Goal: Task Accomplishment & Management: Use online tool/utility

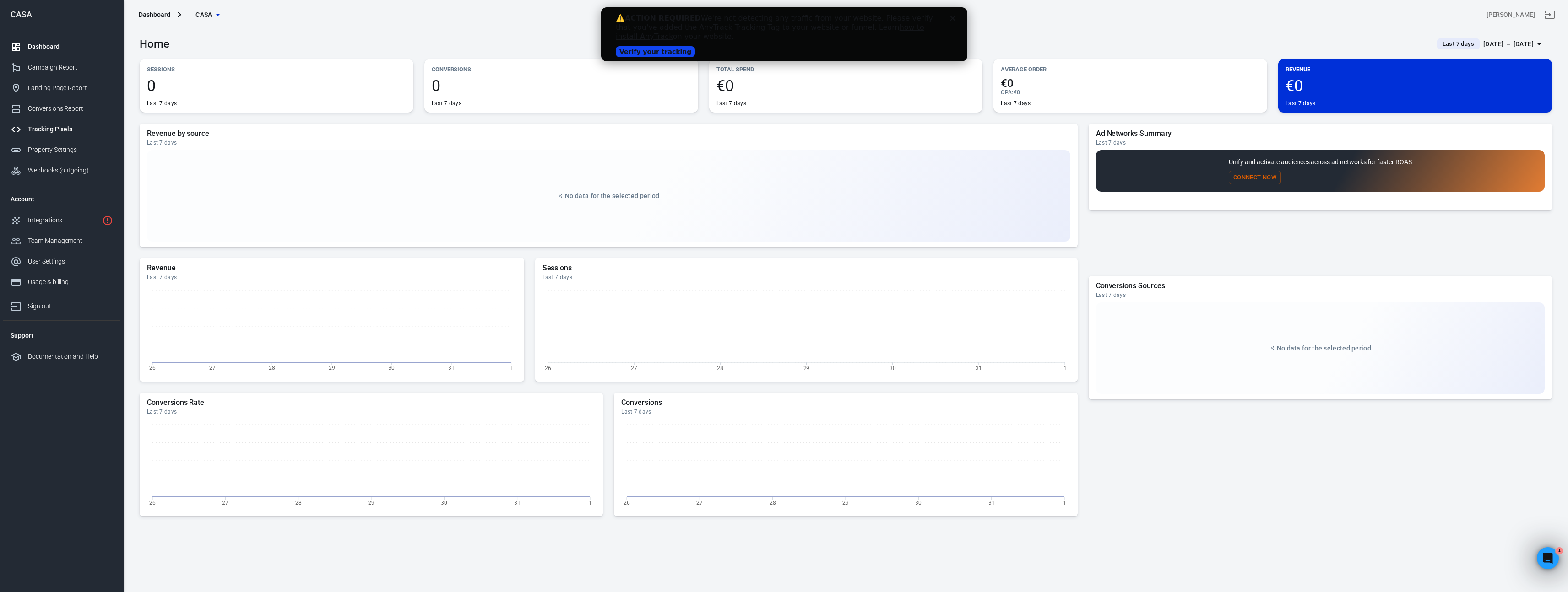
click at [64, 125] on div "Tracking Pixels" at bounding box center [70, 130] width 85 height 10
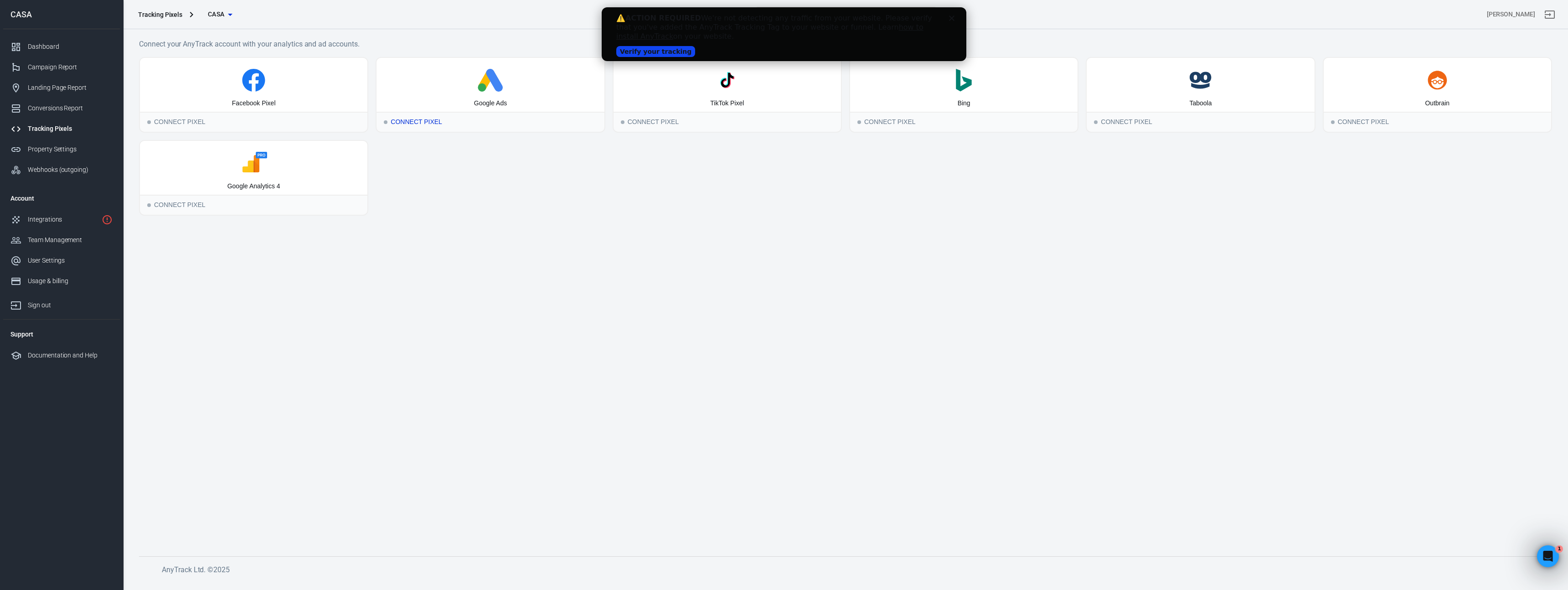
click at [493, 110] on div "Google Ads" at bounding box center [491, 85] width 228 height 54
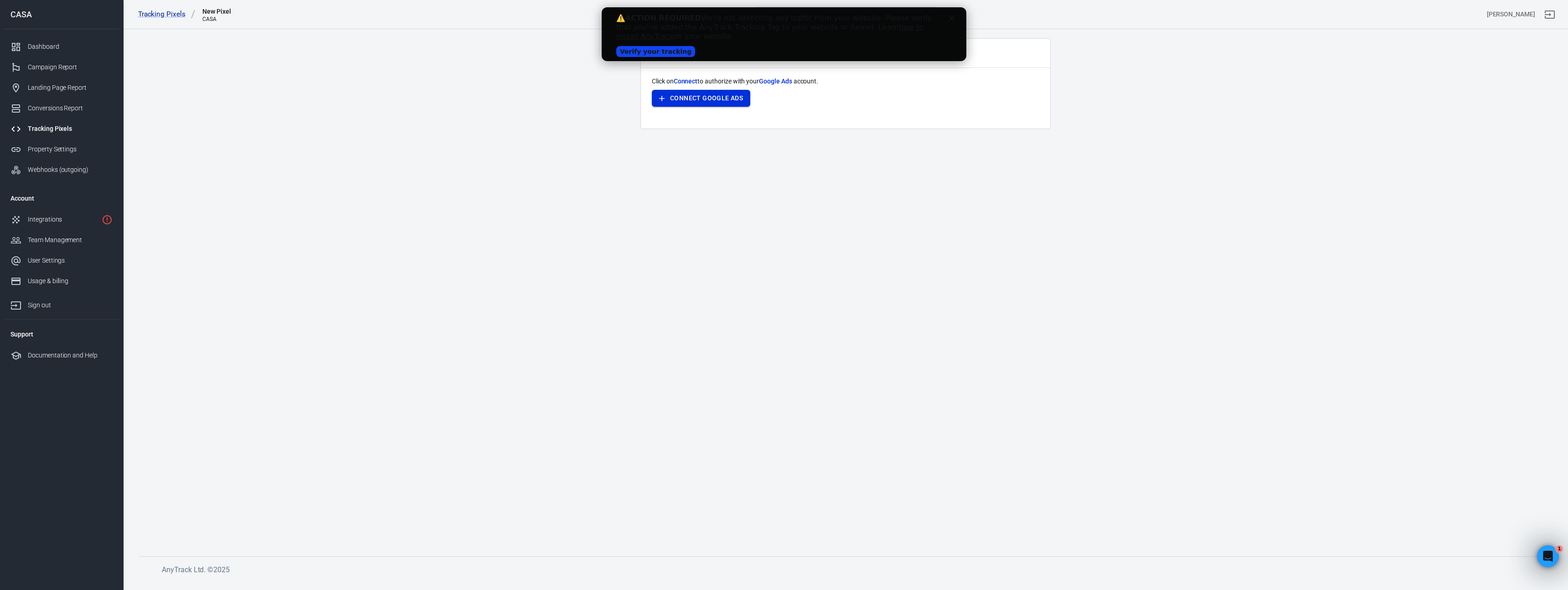
click at [716, 97] on button "Connect Google Ads" at bounding box center [701, 99] width 99 height 17
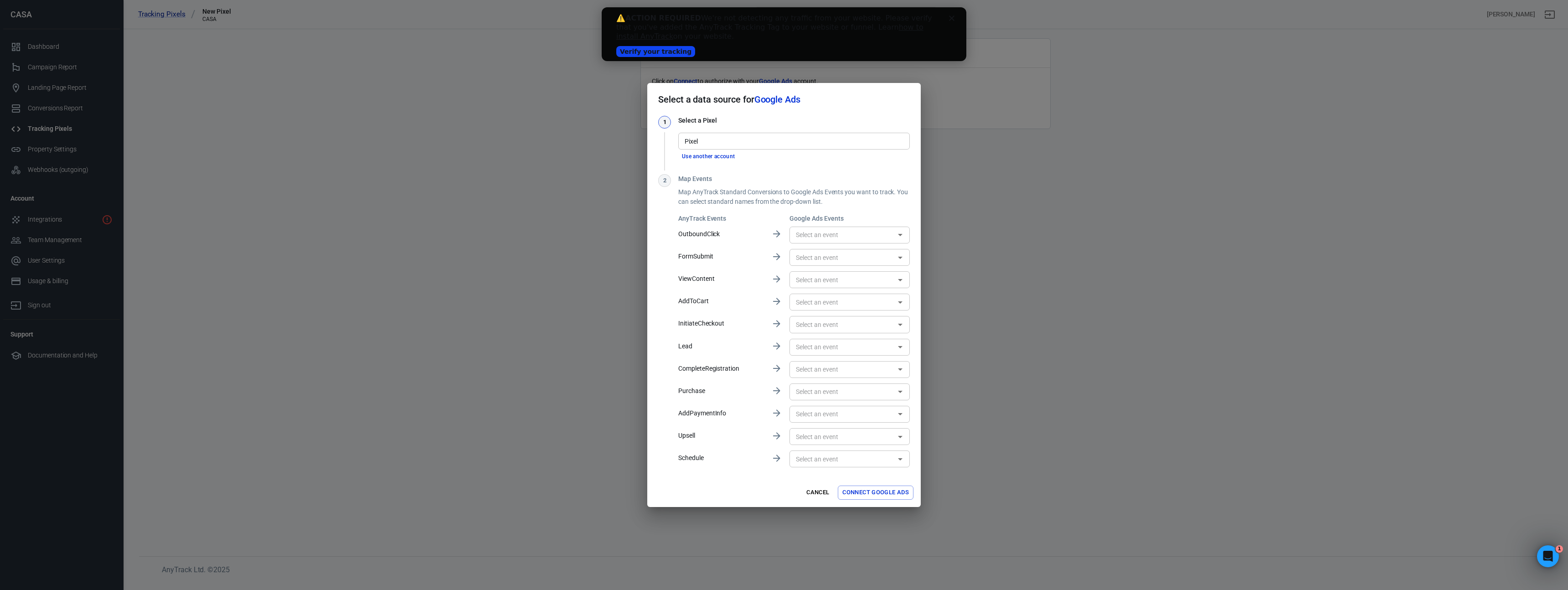
click at [833, 390] on input "text" at bounding box center [842, 392] width 100 height 12
click at [831, 396] on input "text" at bounding box center [842, 392] width 100 height 12
click at [835, 391] on input "text" at bounding box center [842, 392] width 100 height 12
click at [833, 410] on div "No options" at bounding box center [850, 411] width 121 height 23
click at [899, 390] on icon "Close" at bounding box center [900, 392] width 11 height 11
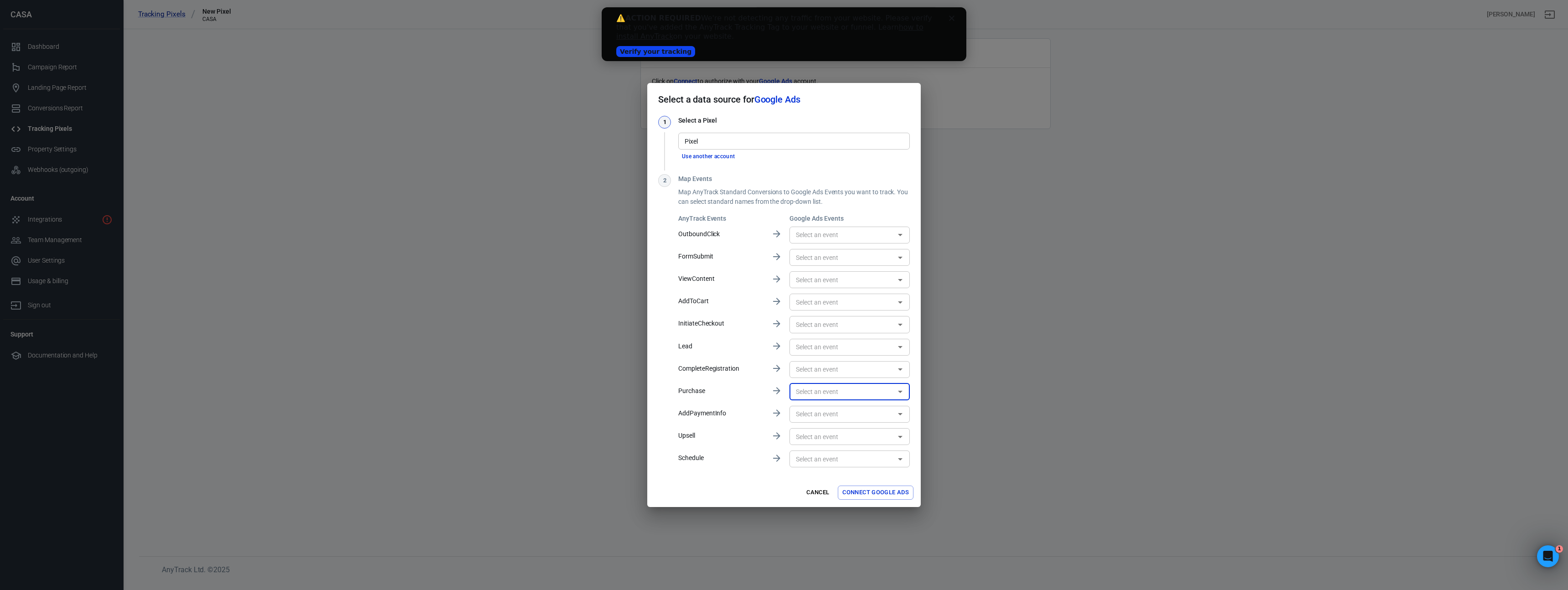
click at [830, 388] on input "text" at bounding box center [842, 392] width 100 height 12
click at [872, 487] on button "Connect Google Ads" at bounding box center [875, 493] width 75 height 14
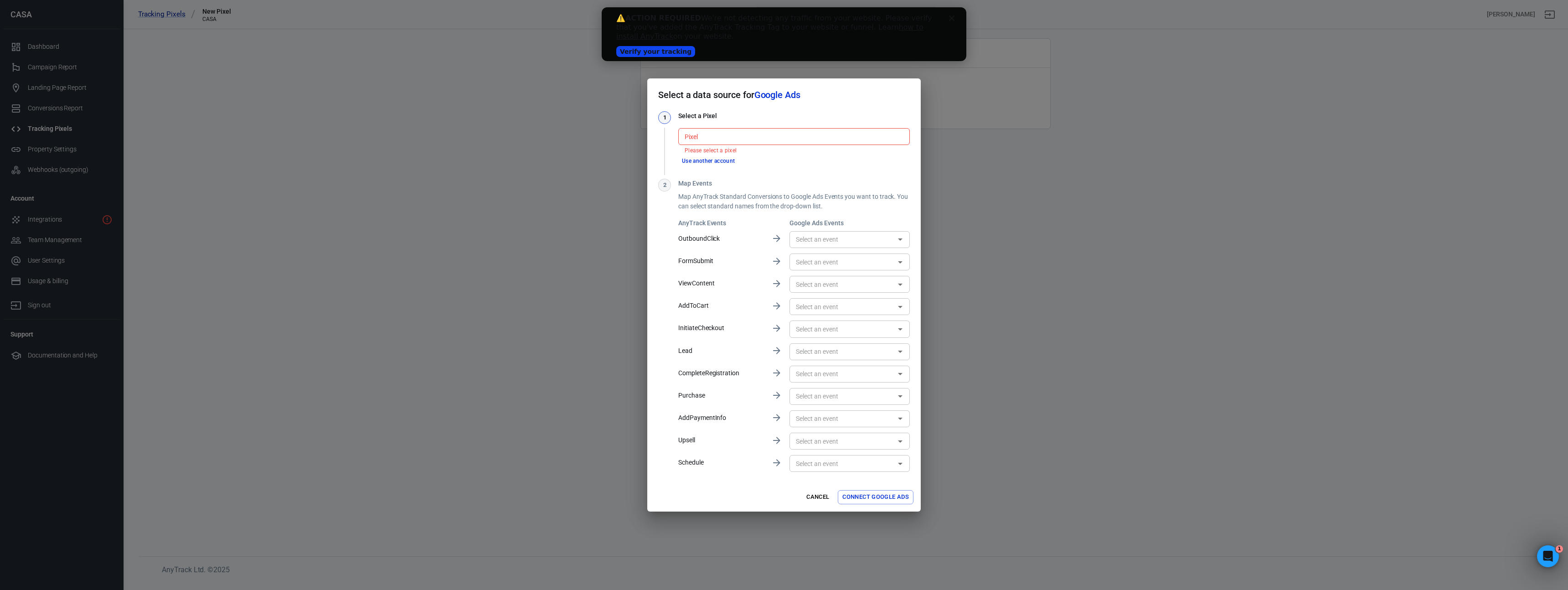
click at [716, 137] on input "Pixel" at bounding box center [793, 136] width 225 height 12
click at [724, 158] on li "Comunidade Renderclass [AW-10937047481]" at bounding box center [794, 156] width 231 height 15
type input "Comunidade Renderclass [AW-10937047481]"
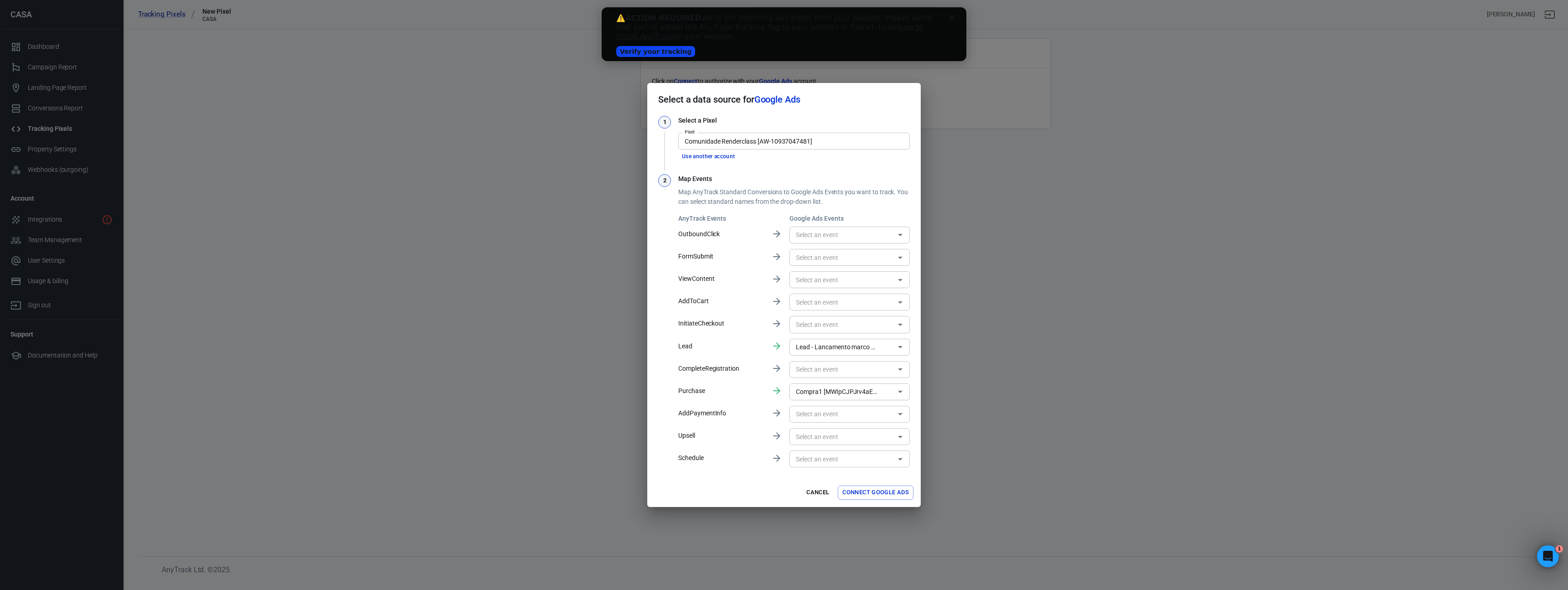
type input "Lead - Lancamento marco 23 - comunidade Render class [yEqkCL7-_o8YELmzmN8o]"
type input "Compra1 [MWIpCJPJrv4aELmzmN8o]"
click at [889, 345] on icon "Clear" at bounding box center [888, 346] width 5 height 5
click at [900, 393] on icon "Open" at bounding box center [900, 392] width 11 height 11
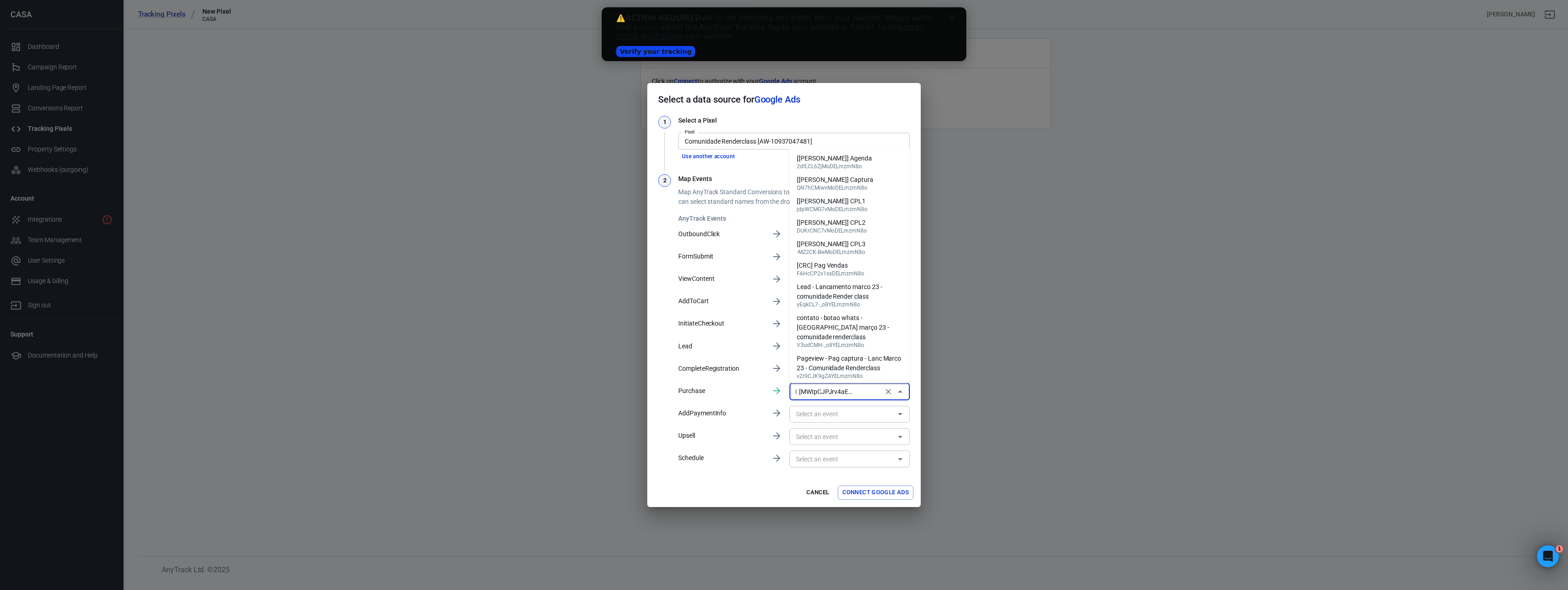
scroll to position [20, 0]
click at [900, 393] on icon "Close" at bounding box center [900, 392] width 11 height 11
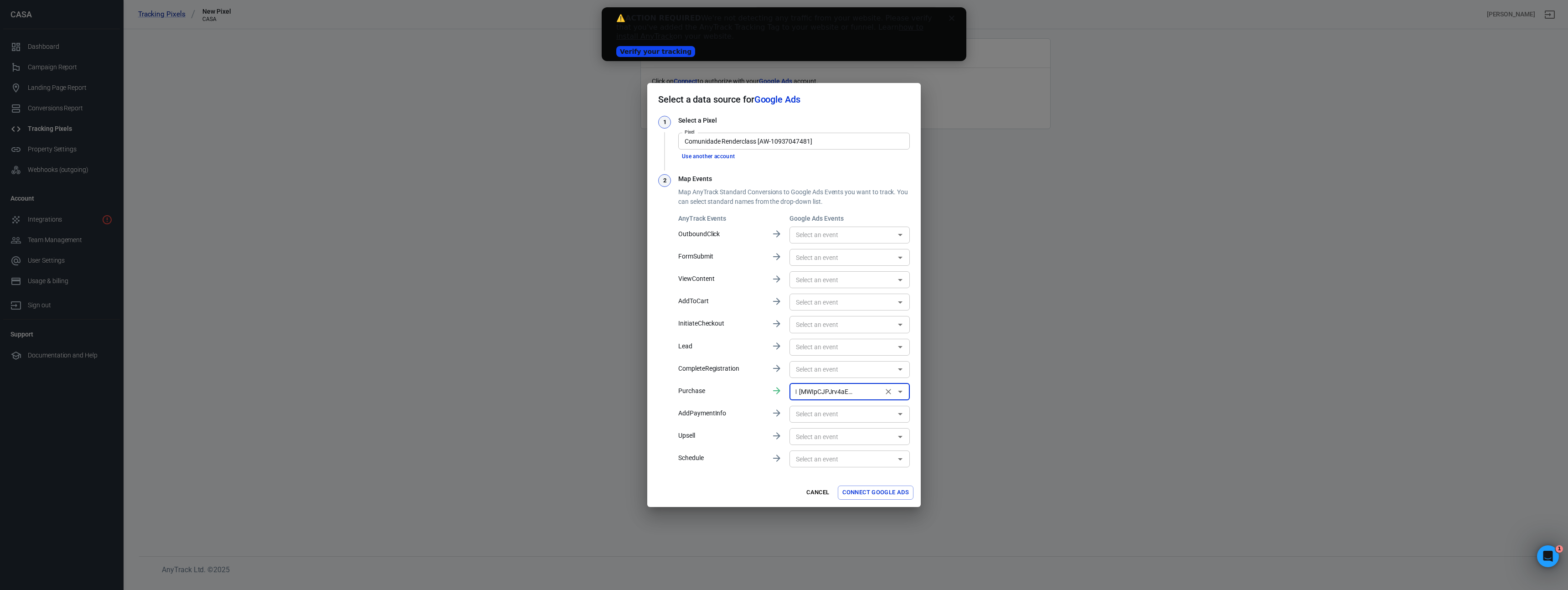
click at [866, 489] on button "Connect Google Ads" at bounding box center [875, 493] width 75 height 14
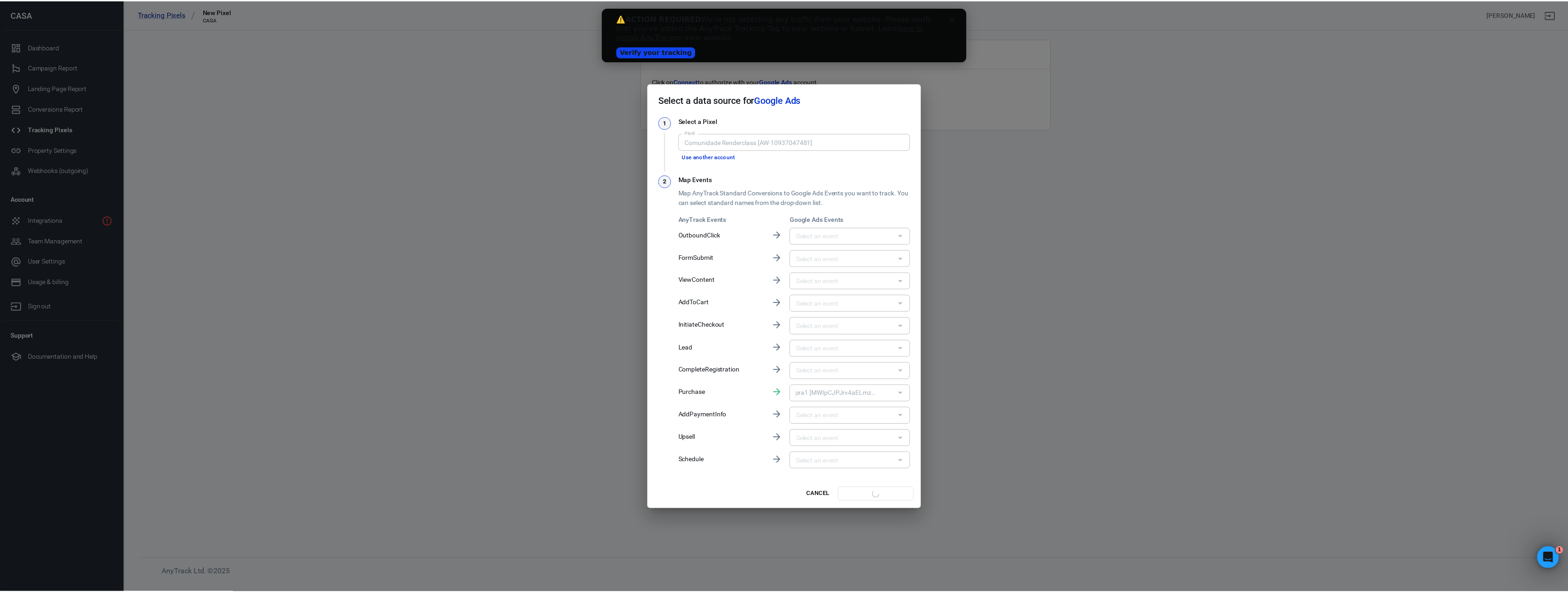
scroll to position [0, 0]
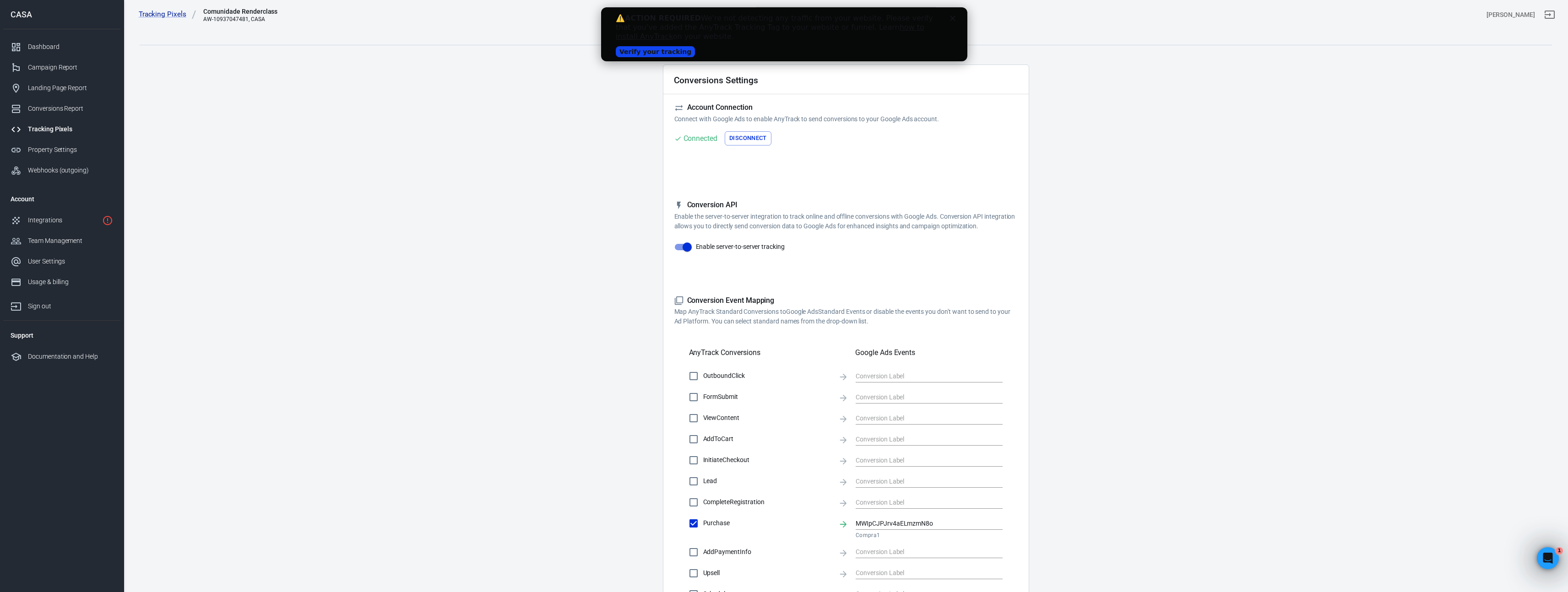
scroll to position [98, 0]
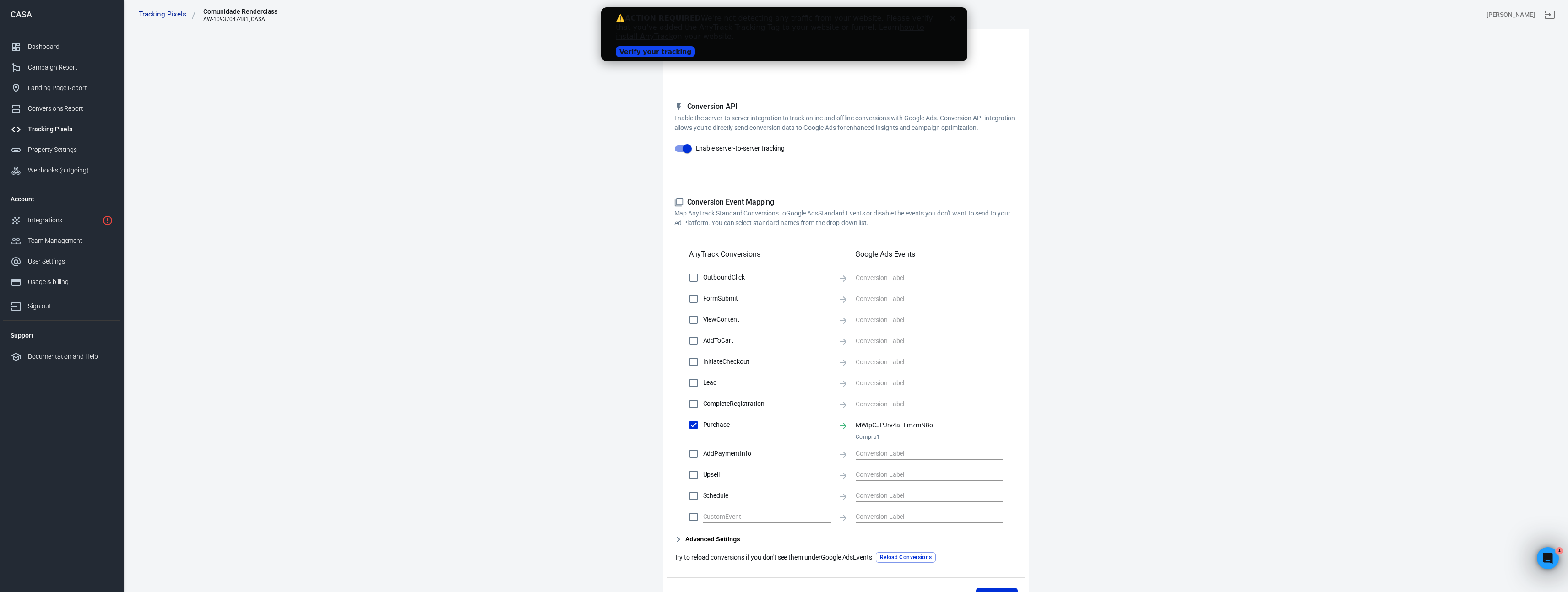
click at [681, 23] on div "⚠️ ACTION REQUIRED We're not detecting any traffic from your website. Please ve…" at bounding box center [776, 27] width 322 height 27
click at [640, 50] on link "Verify your tracking" at bounding box center [655, 52] width 79 height 11
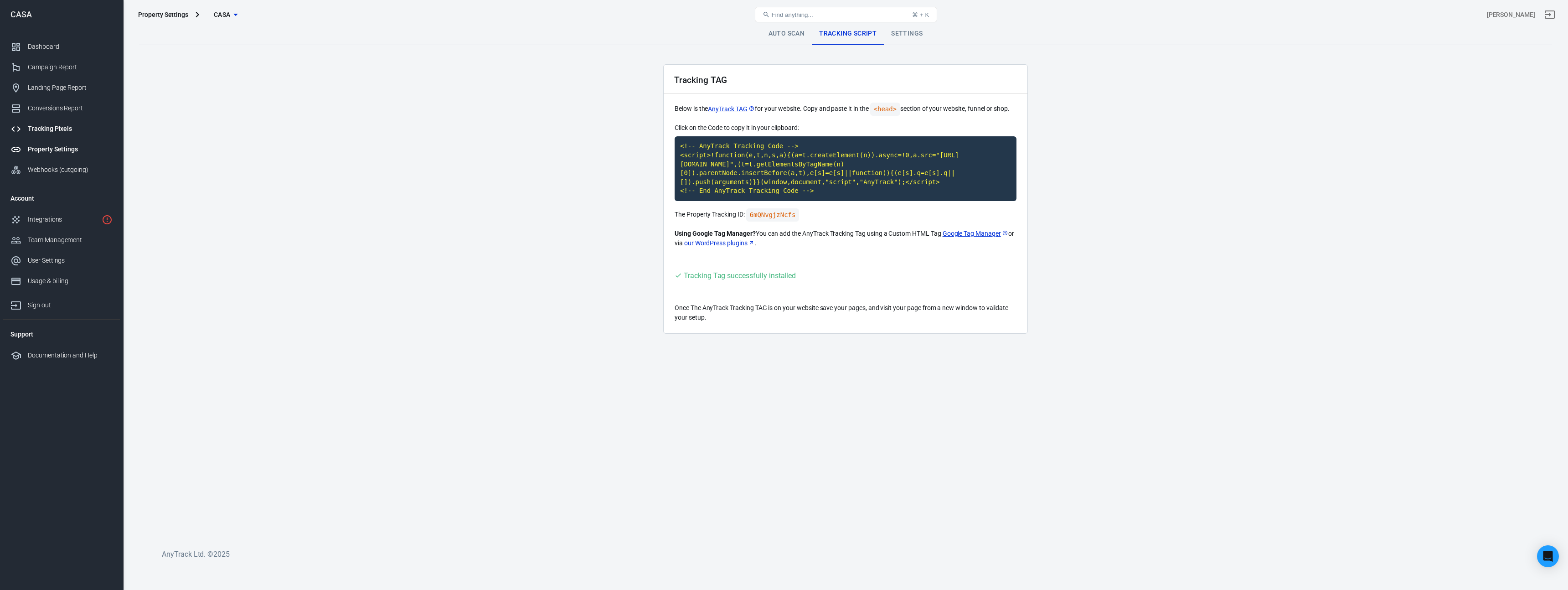
click at [63, 121] on link "Tracking Pixels" at bounding box center [61, 129] width 117 height 21
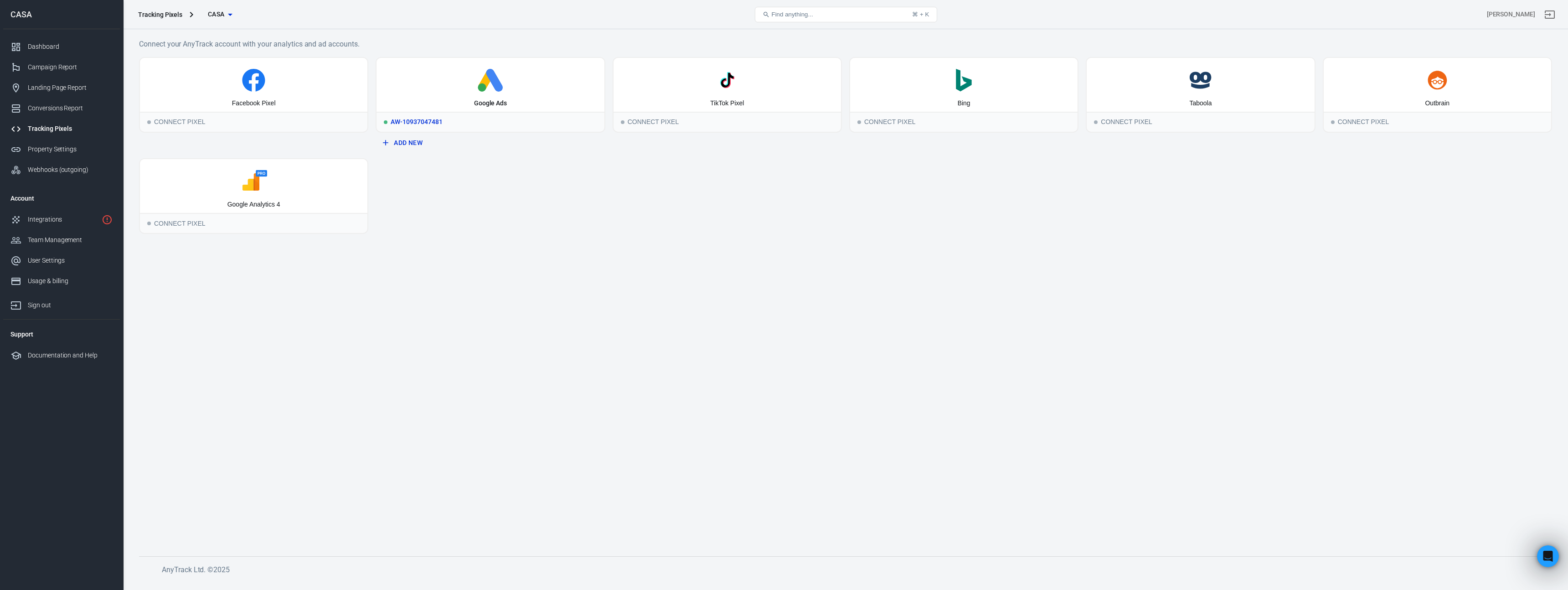
click at [452, 119] on div "AW-10937047481" at bounding box center [491, 121] width 228 height 20
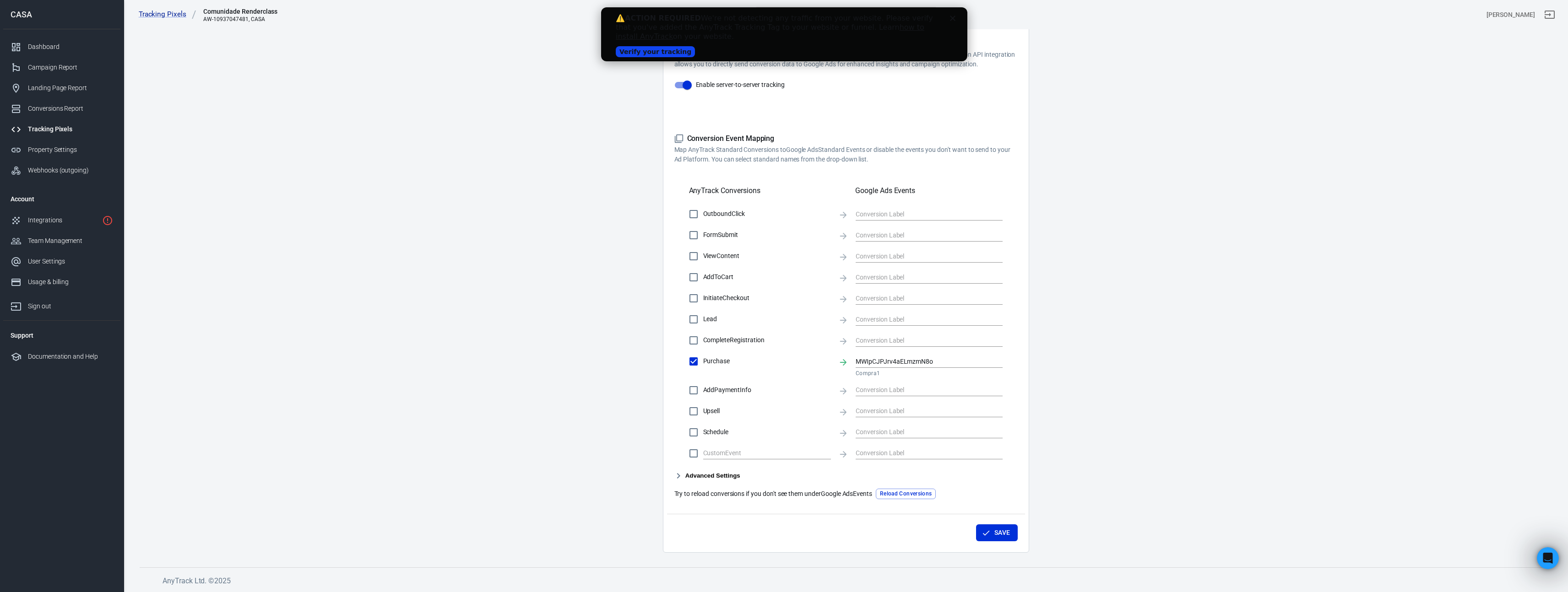
scroll to position [2, 0]
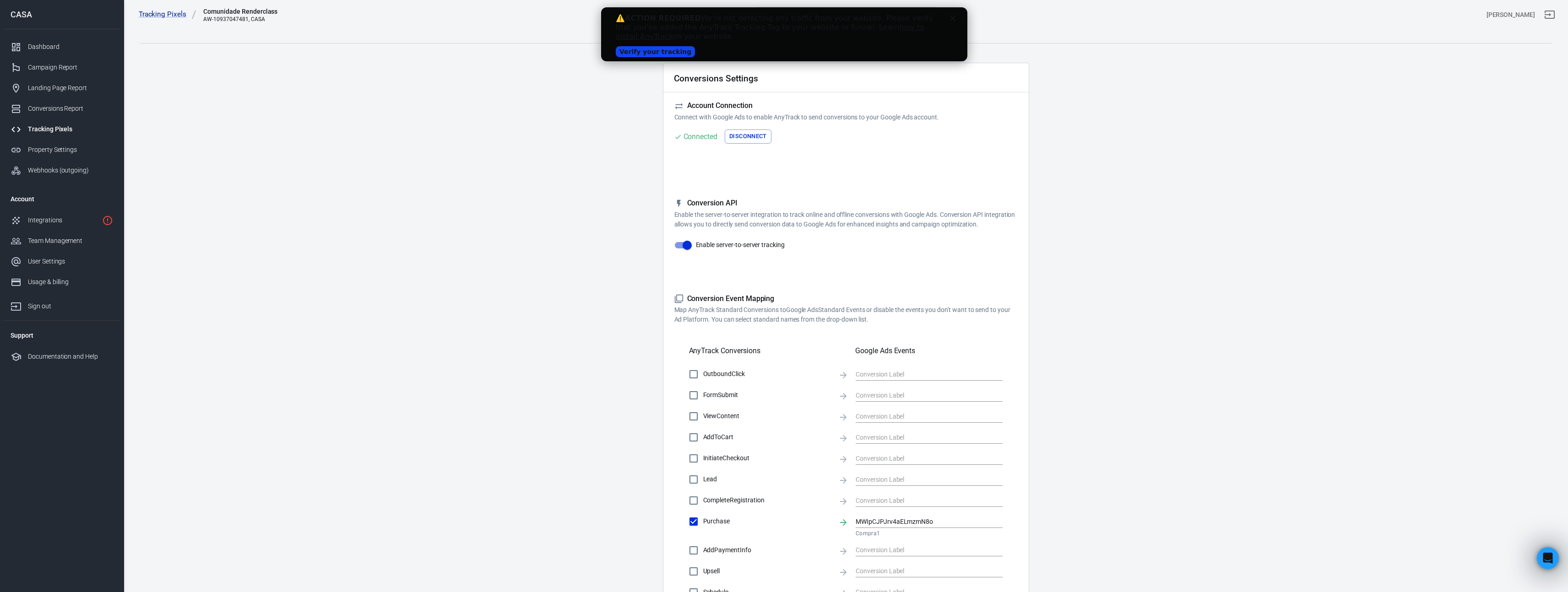
click at [959, 15] on div "⚠️ ACTION REQUIRED We're not detecting any traffic from your website. Please ve…" at bounding box center [783, 34] width 366 height 46
drag, startPoint x: 628, startPoint y: 18, endPoint x: 941, endPoint y: 42, distance: 313.9
click at [941, 42] on div "⚠️ ACTION REQUIRED We're not detecting any traffic from your website. Please ve…" at bounding box center [779, 27] width 329 height 33
click at [1077, 57] on main "Conversions Ads Integration Settings Conversions Settings Account Connection Co…" at bounding box center [845, 367] width 1412 height 692
click at [956, 16] on div "Close" at bounding box center [954, 18] width 9 height 5
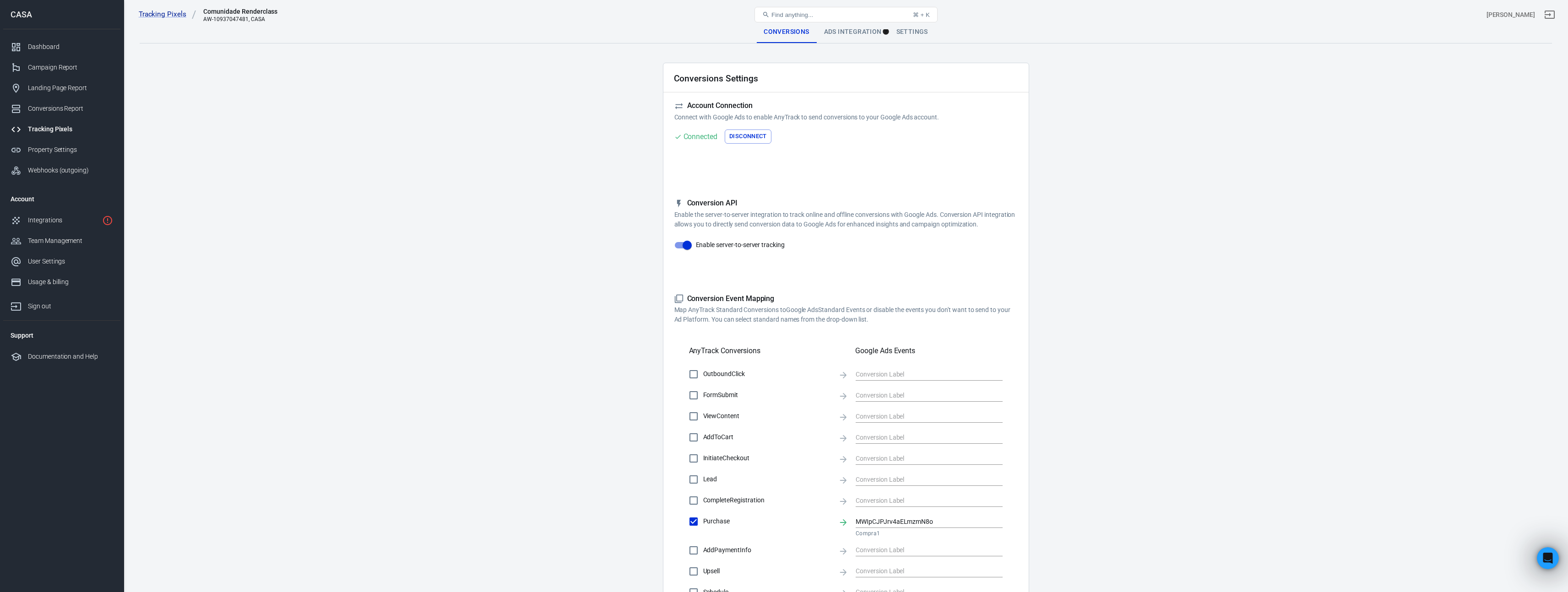
click at [859, 23] on div "Find anything... ⌘ + K" at bounding box center [845, 15] width 471 height 22
click at [862, 27] on div "Tracking Pixels Comunidade Renderclass AW-10937047481, CASA Find anything... ⌘ …" at bounding box center [846, 15] width 1444 height 29
click at [865, 32] on div "Ads Integration" at bounding box center [853, 32] width 72 height 22
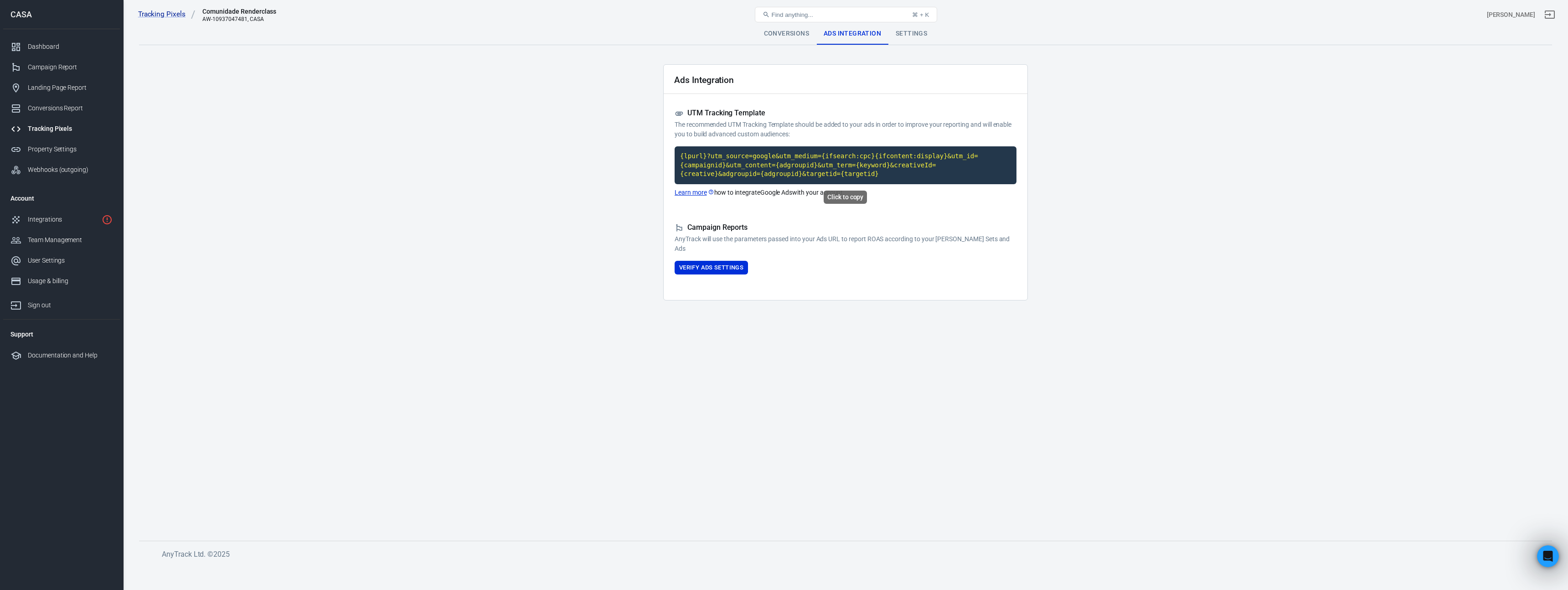
click at [794, 158] on code "{lpurl}?utm_source=google&utm_medium={ifsearch:cpc}{ifcontent:display}&utm_id={…" at bounding box center [845, 165] width 342 height 38
